Goal: Communication & Community: Ask a question

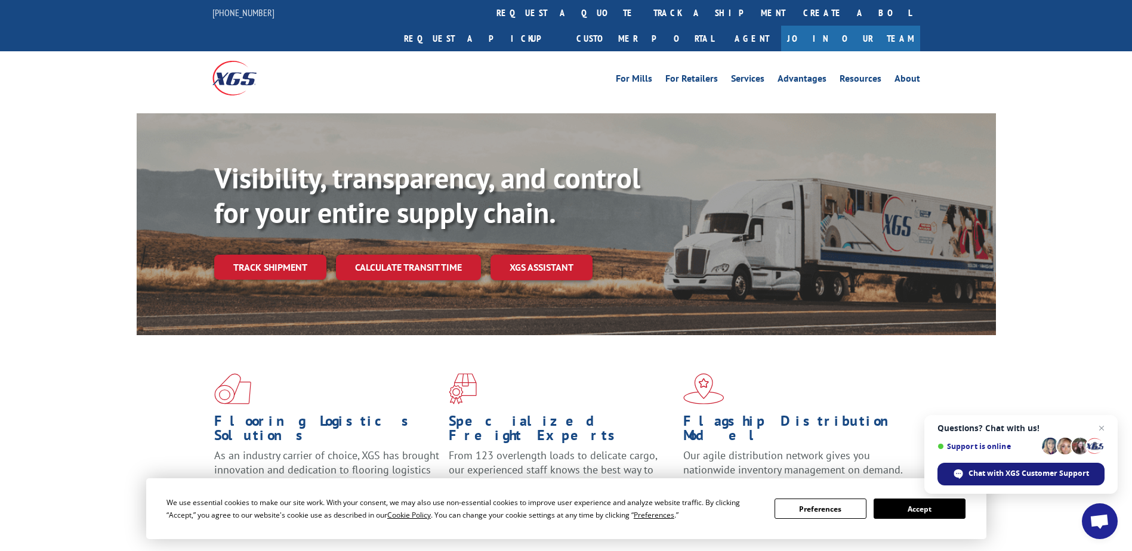
click at [1007, 478] on span "Chat with XGS Customer Support" at bounding box center [1028, 473] width 121 height 11
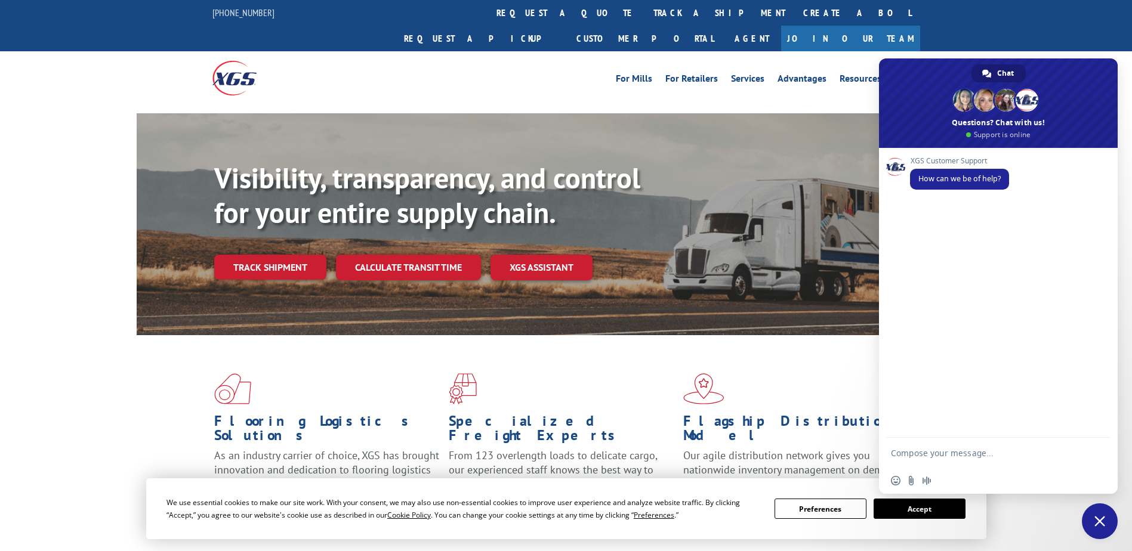
click at [929, 452] on textarea "Compose your message..." at bounding box center [986, 453] width 191 height 30
type textarea "Hi, I need to verify if a pick up was completed [DATE] pls"
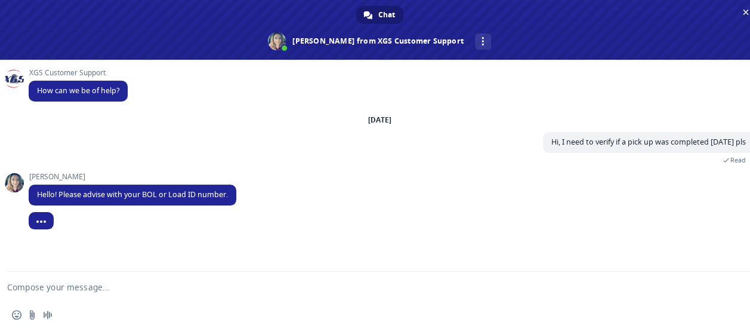
click at [104, 298] on textarea "Compose your message..." at bounding box center [365, 286] width 716 height 30
paste textarea "527219510"
type textarea "BOL 527219510"
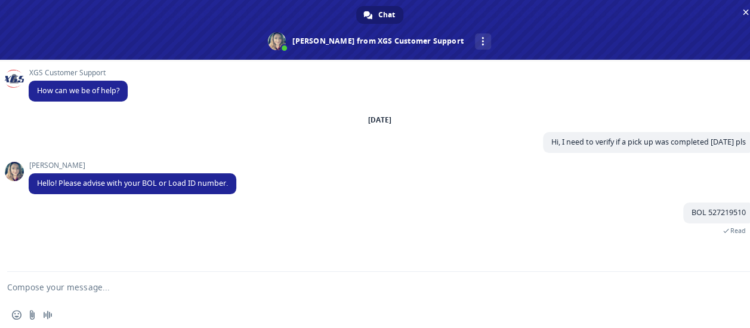
scroll to position [19, 0]
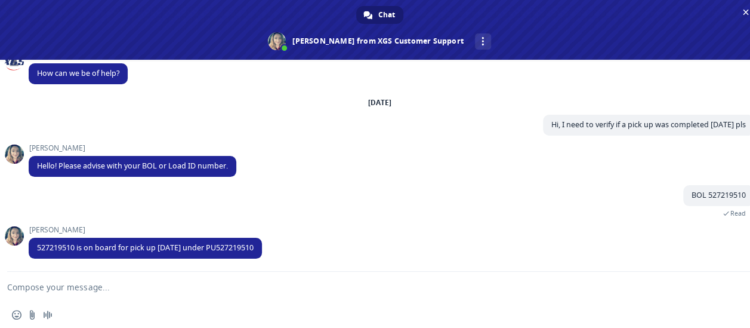
click at [180, 299] on textarea "Compose your message..." at bounding box center [365, 286] width 716 height 30
type textarea "any reason was missed [DATE]?\"
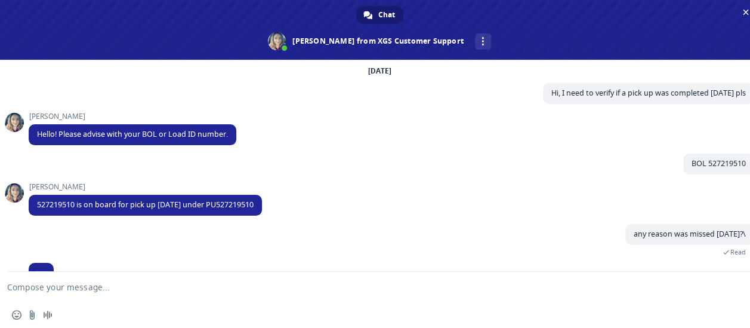
scroll to position [73, 0]
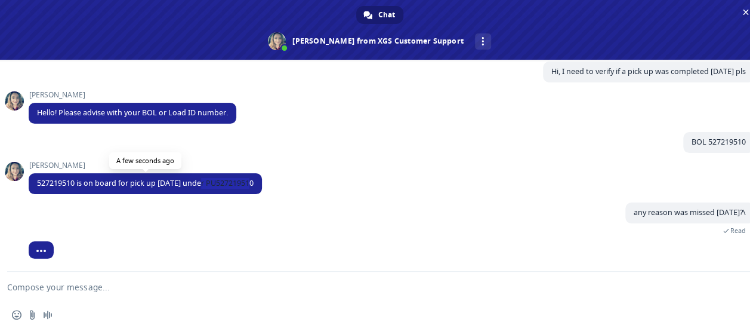
drag, startPoint x: 202, startPoint y: 183, endPoint x: 259, endPoint y: 181, distance: 57.3
click at [259, 181] on span "527219510 is on board for pick up [DATE] under PU527219510" at bounding box center [145, 183] width 233 height 21
copy span "PU527219510"
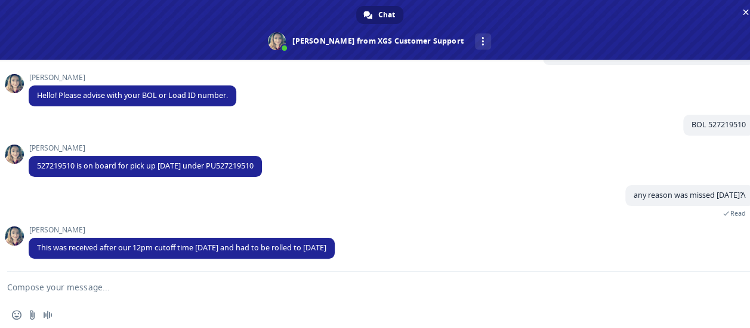
click at [127, 301] on textarea "Compose your message..." at bounding box center [365, 286] width 716 height 30
click at [182, 289] on textarea "Compose your message..." at bounding box center [365, 286] width 716 height 30
type textarea "ok, thank you"
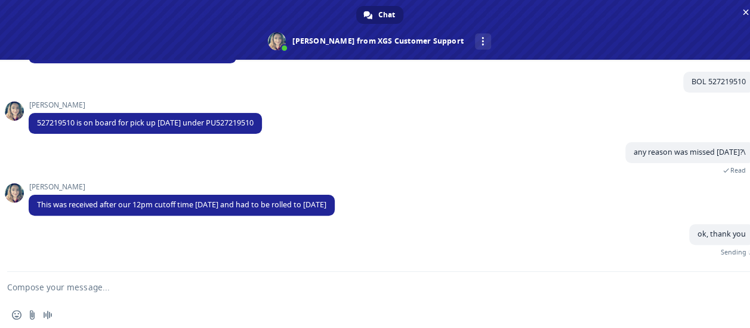
scroll to position [120, 0]
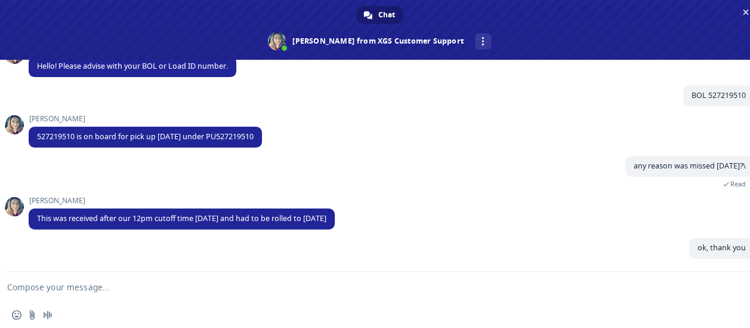
click at [250, 292] on textarea "Compose your message..." at bounding box center [365, 286] width 716 height 30
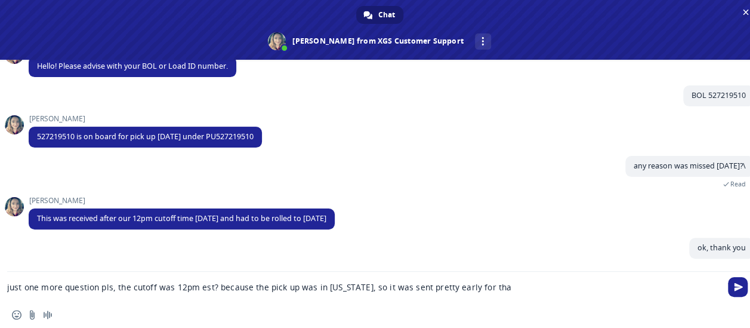
type textarea "just one more question pls, the cutoff was 12pm est? because the pick up was in…"
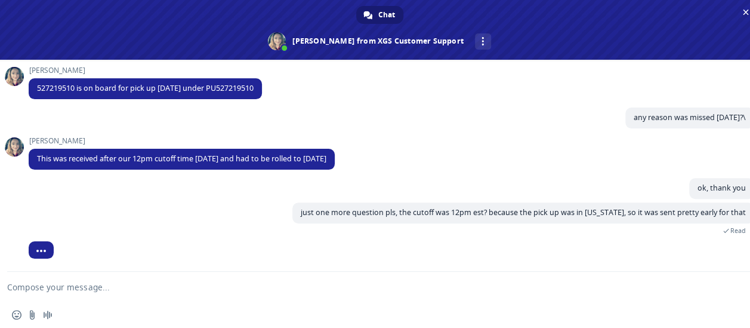
scroll to position [186, 0]
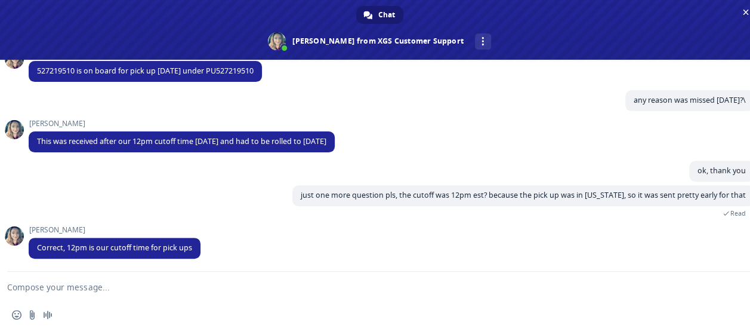
click at [179, 291] on textarea "Compose your message..." at bounding box center [365, 286] width 716 height 30
type textarea "12pm eastern?"
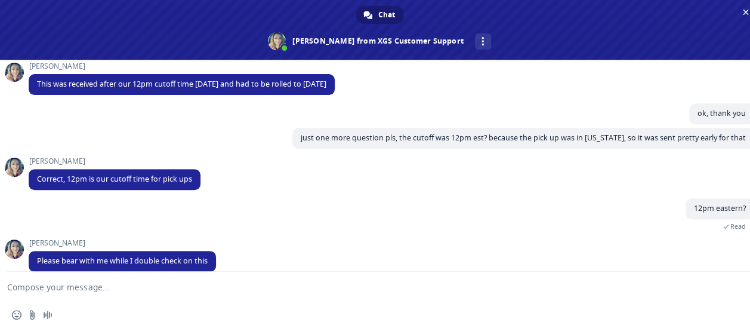
scroll to position [258, 0]
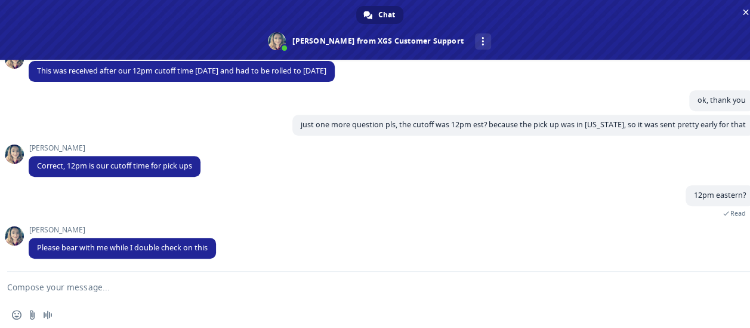
type textarea "t"
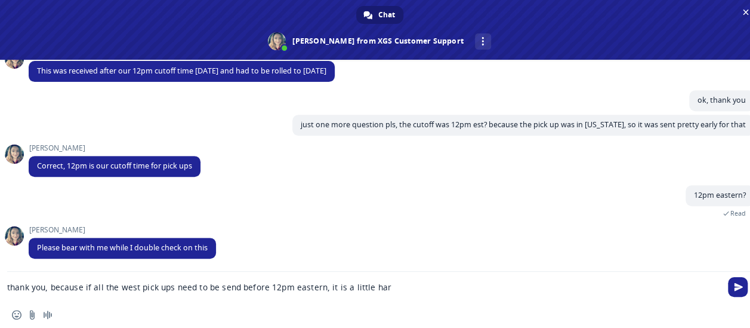
type textarea "thank you, because if all the west pick ups need to be send before 12pm eastern…"
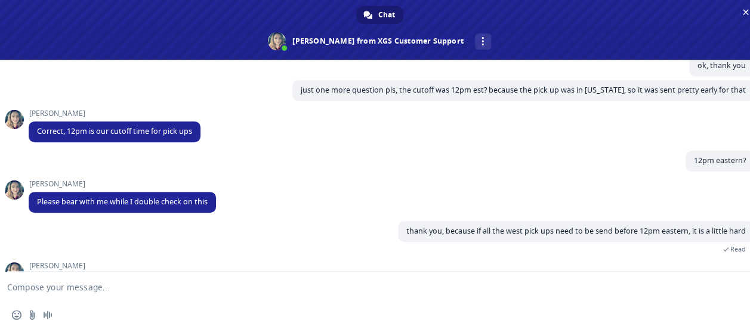
scroll to position [340, 0]
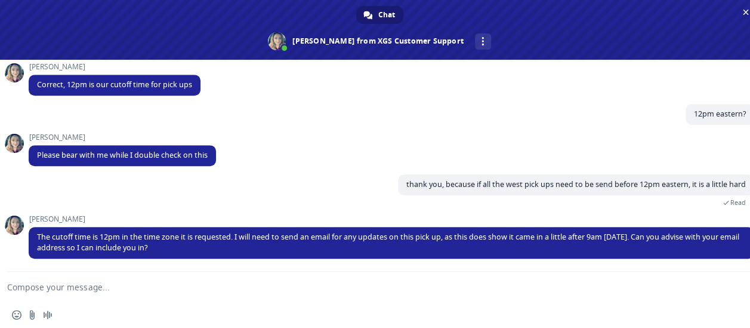
click at [148, 288] on textarea "Compose your message..." at bounding box center [365, 286] width 716 height 30
type textarea "[EMAIL_ADDRESS][DOMAIN_NAME]"
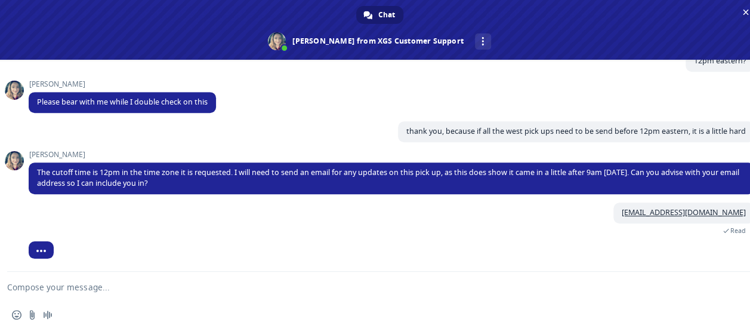
scroll to position [411, 0]
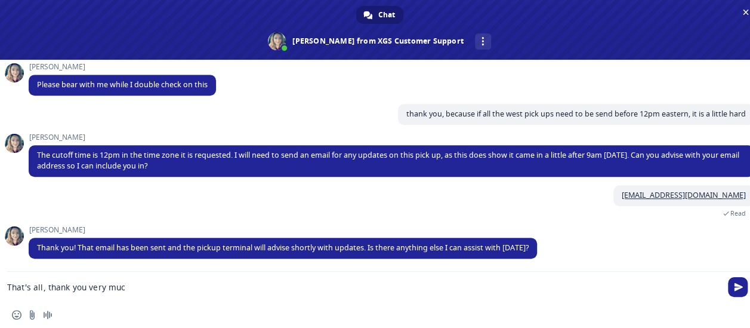
type textarea "That's all, thank you very much"
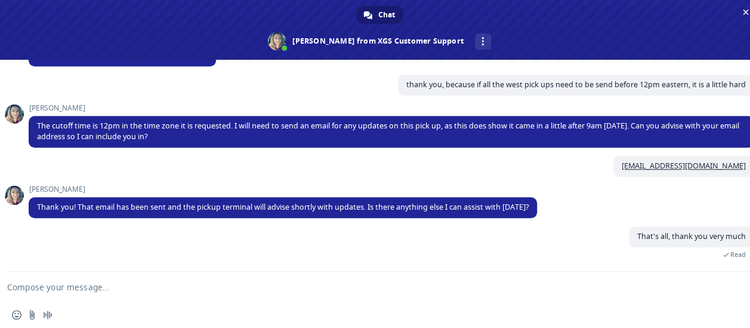
scroll to position [493, 0]
